Goal: Information Seeking & Learning: Learn about a topic

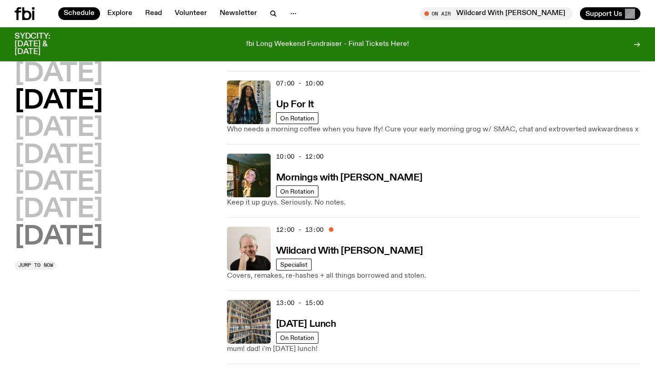
click at [55, 225] on h2 "[DATE]" at bounding box center [59, 237] width 88 height 25
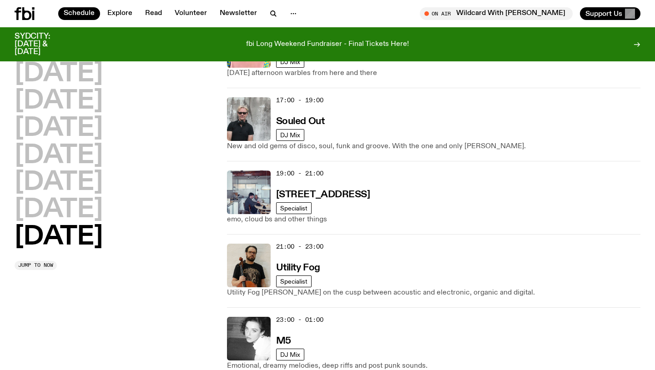
scroll to position [519, 0]
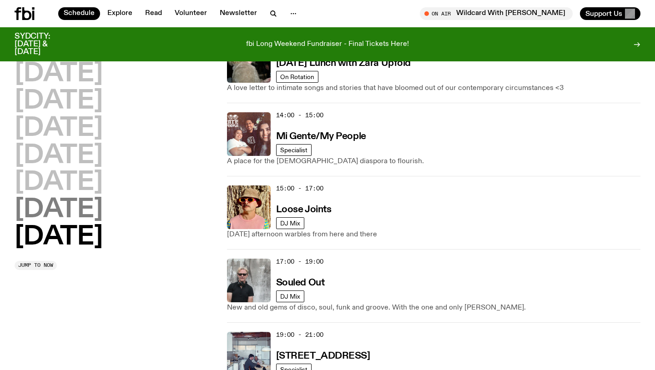
click at [82, 207] on h2 "[DATE]" at bounding box center [59, 209] width 88 height 25
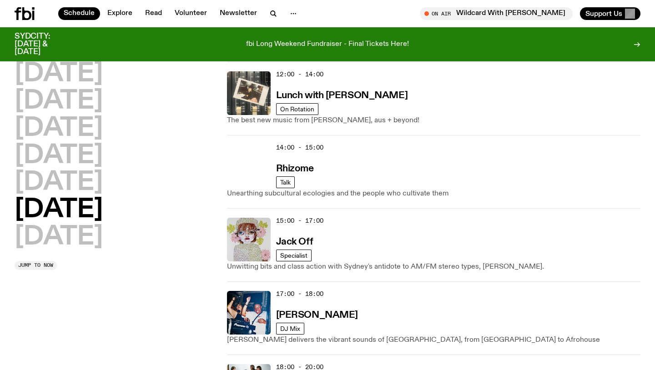
scroll to position [381, 0]
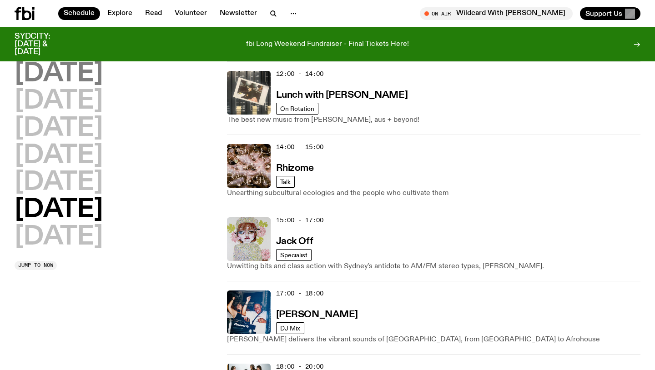
click at [103, 76] on h2 "[DATE]" at bounding box center [59, 73] width 88 height 25
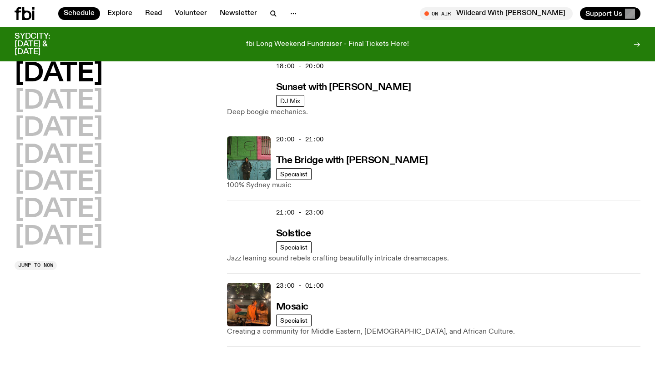
scroll to position [502, 0]
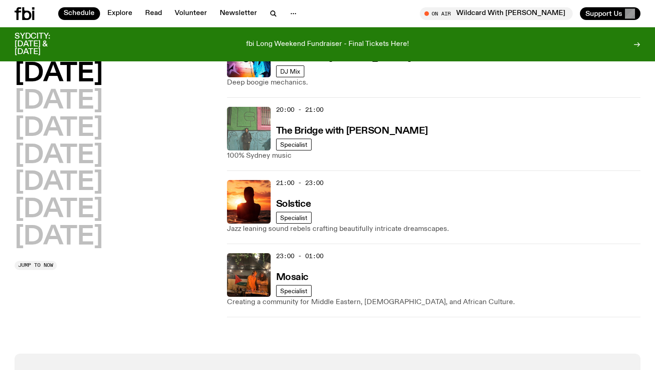
click at [251, 134] on img at bounding box center [249, 129] width 44 height 44
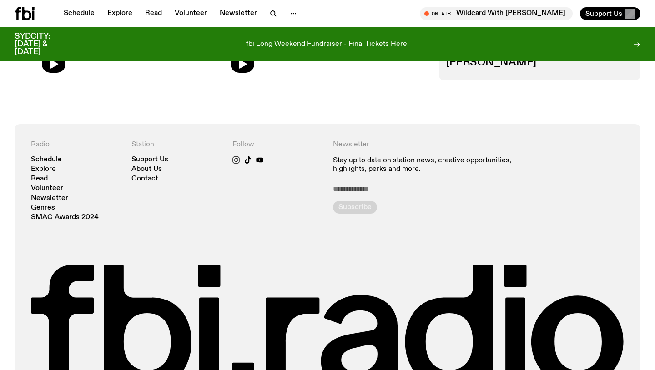
scroll to position [698, 0]
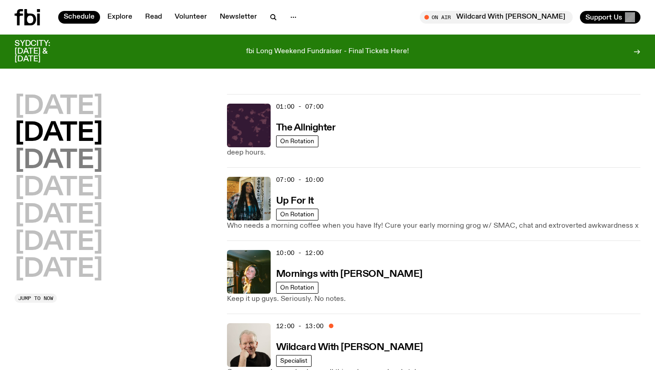
click at [103, 162] on h2 "[DATE]" at bounding box center [59, 161] width 88 height 25
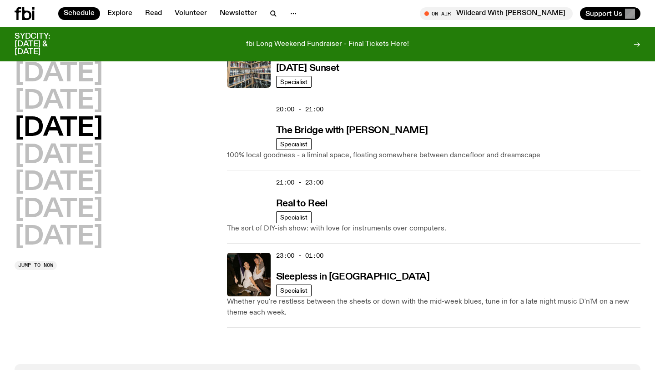
scroll to position [517, 0]
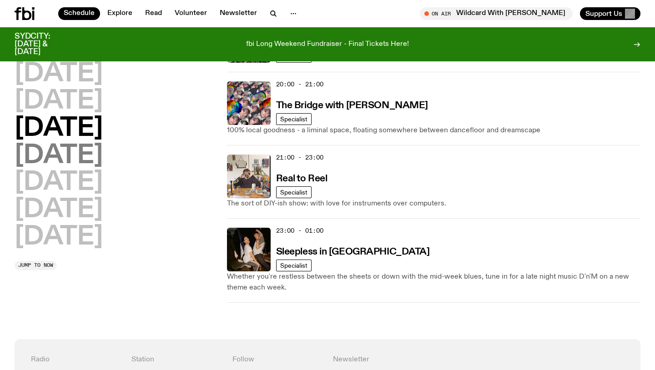
click at [101, 153] on h2 "[DATE]" at bounding box center [59, 155] width 88 height 25
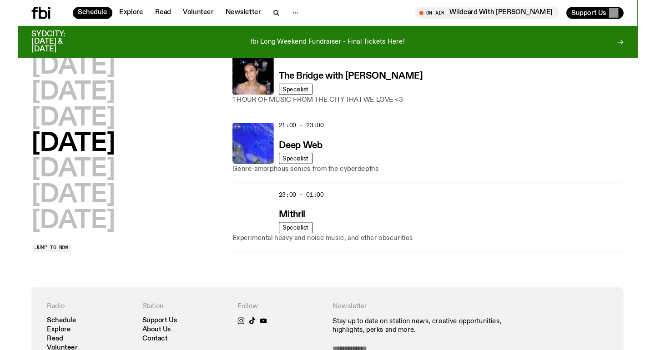
scroll to position [583, 0]
